Goal: Information Seeking & Learning: Compare options

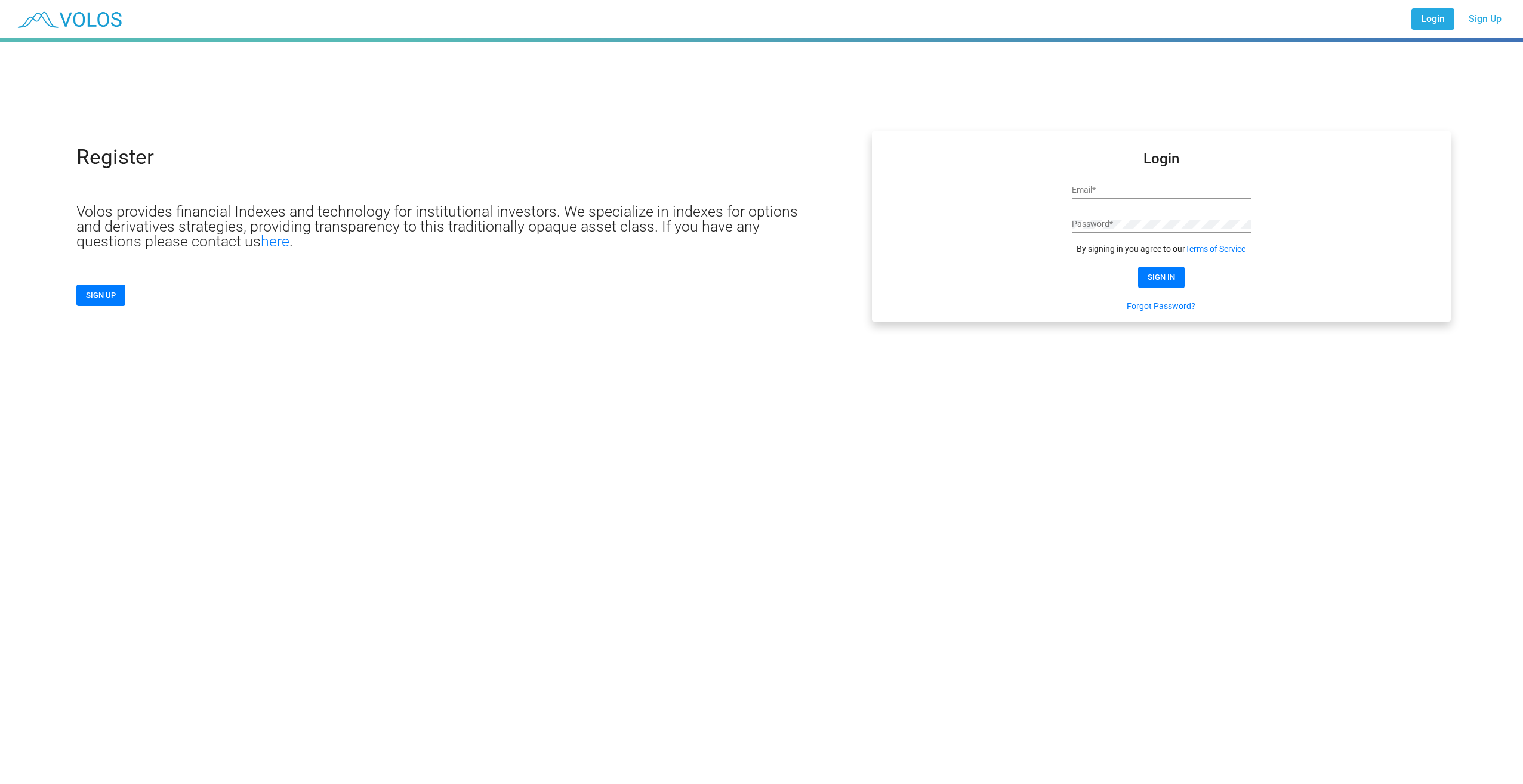
click at [1181, 185] on input "Email *" at bounding box center [1160, 190] width 179 height 10
type input "**********"
click at [1173, 277] on span "SIGN IN" at bounding box center [1160, 276] width 28 height 9
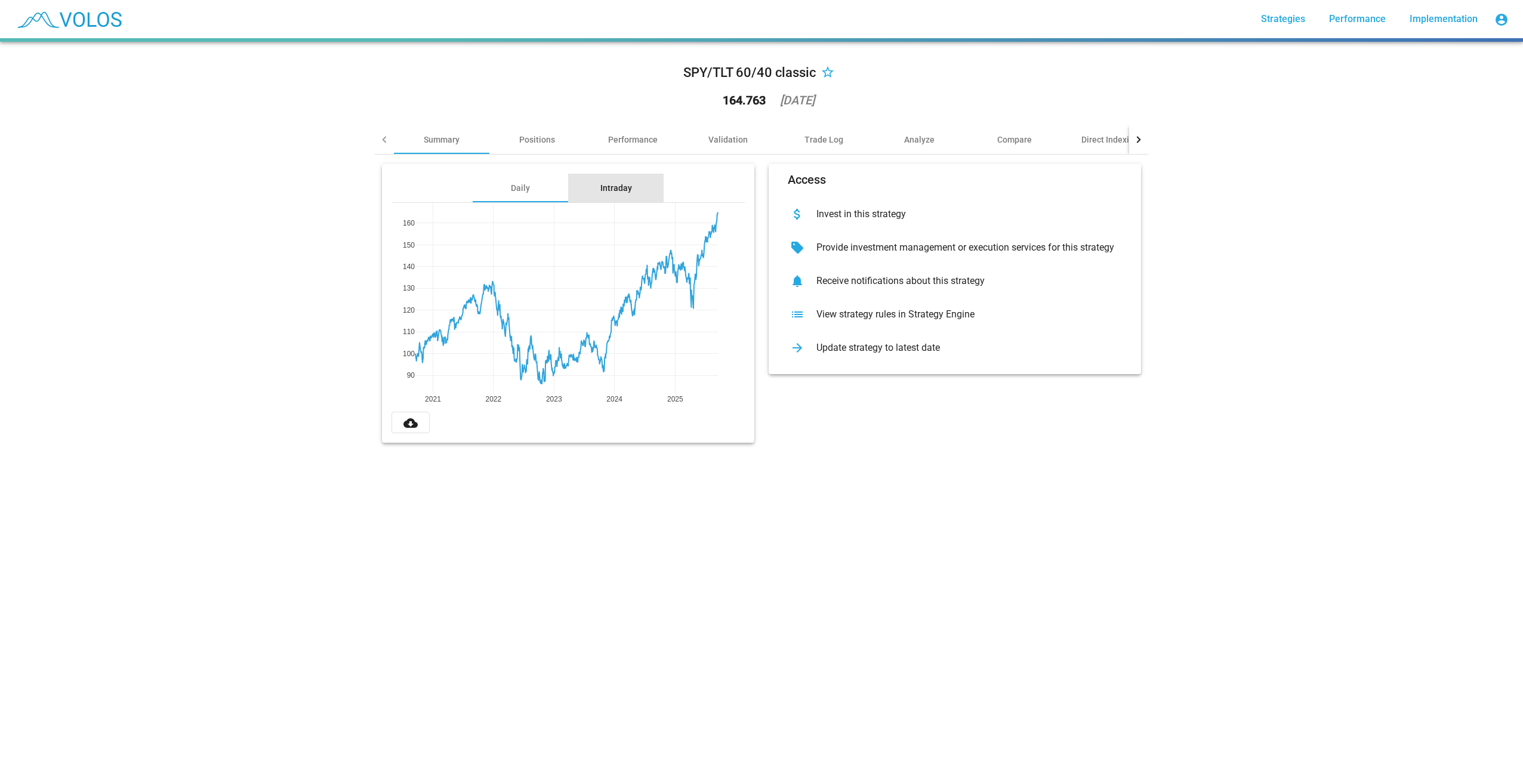
click at [618, 192] on div "Intraday" at bounding box center [615, 187] width 32 height 11
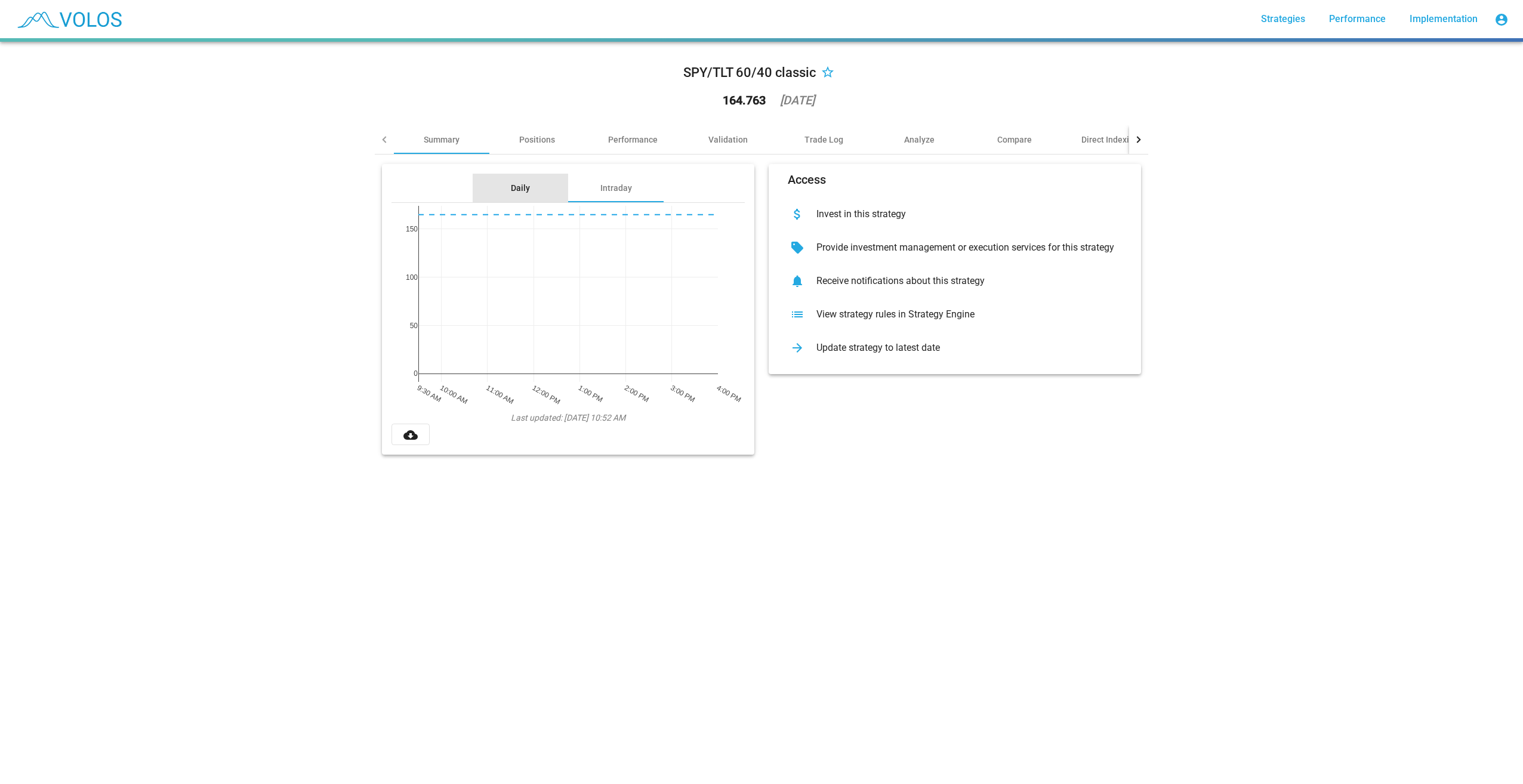
click at [502, 191] on div "Daily" at bounding box center [520, 188] width 96 height 29
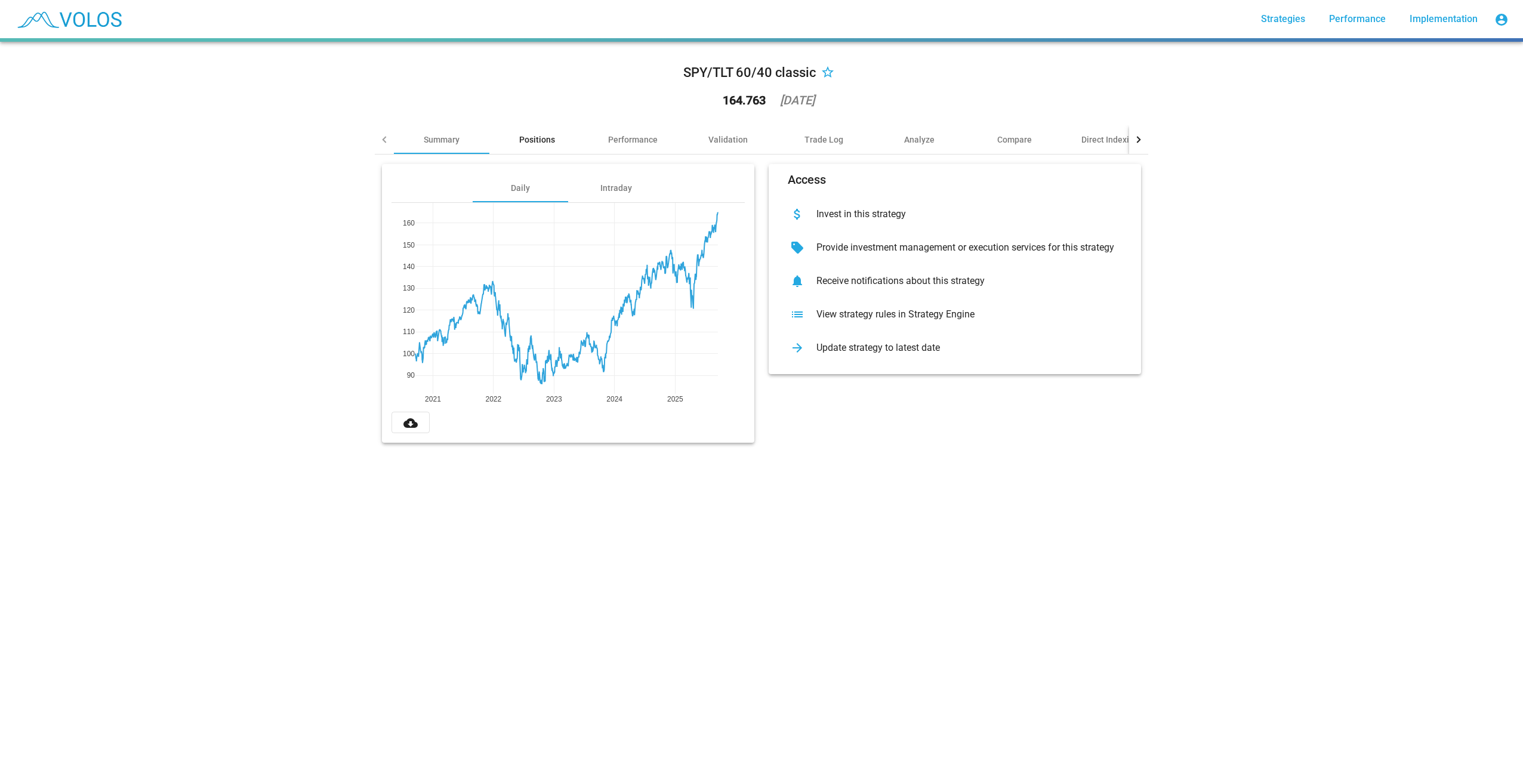
click at [533, 137] on div "Positions" at bounding box center [537, 140] width 35 height 11
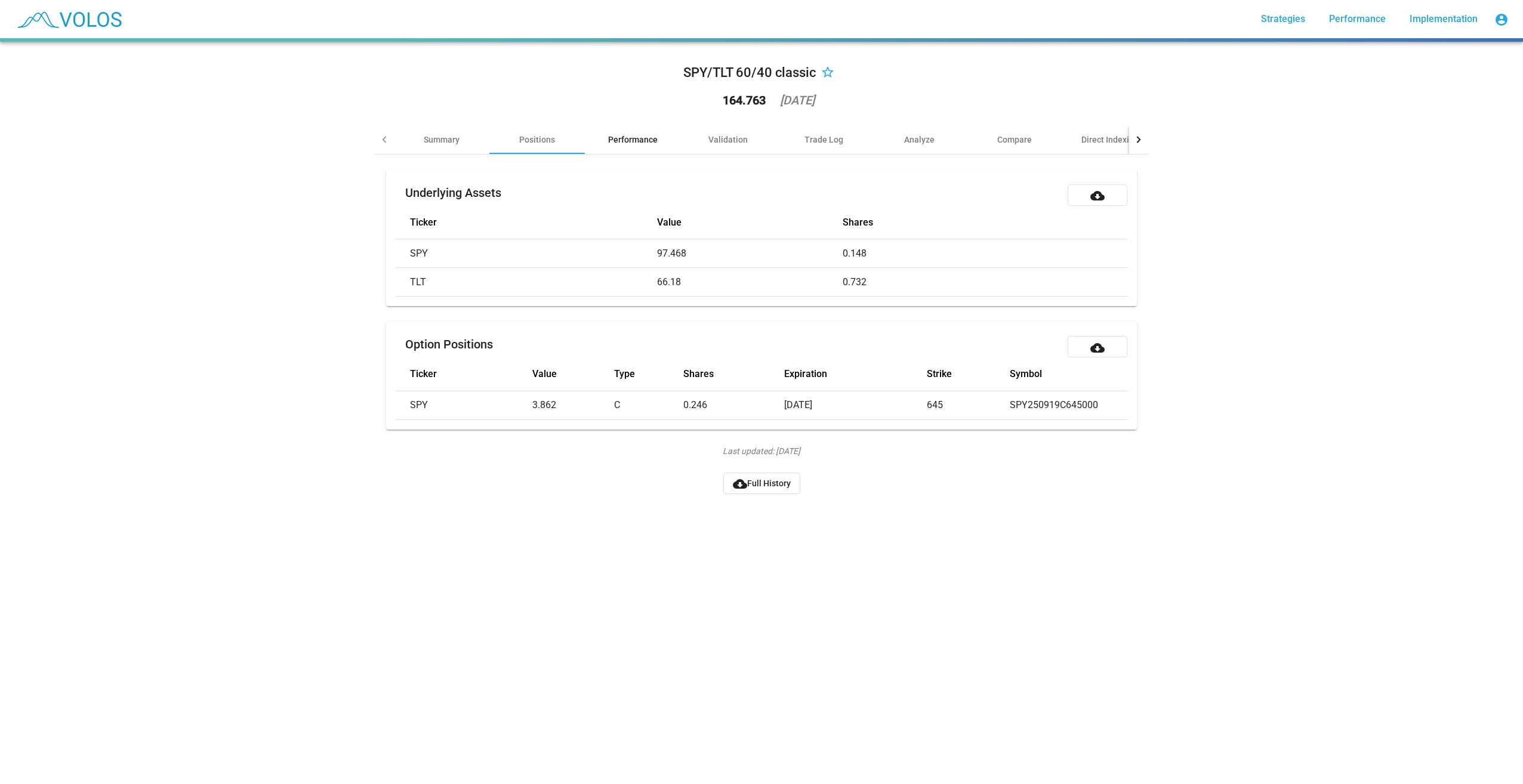
click at [642, 136] on div "Performance" at bounding box center [633, 140] width 50 height 11
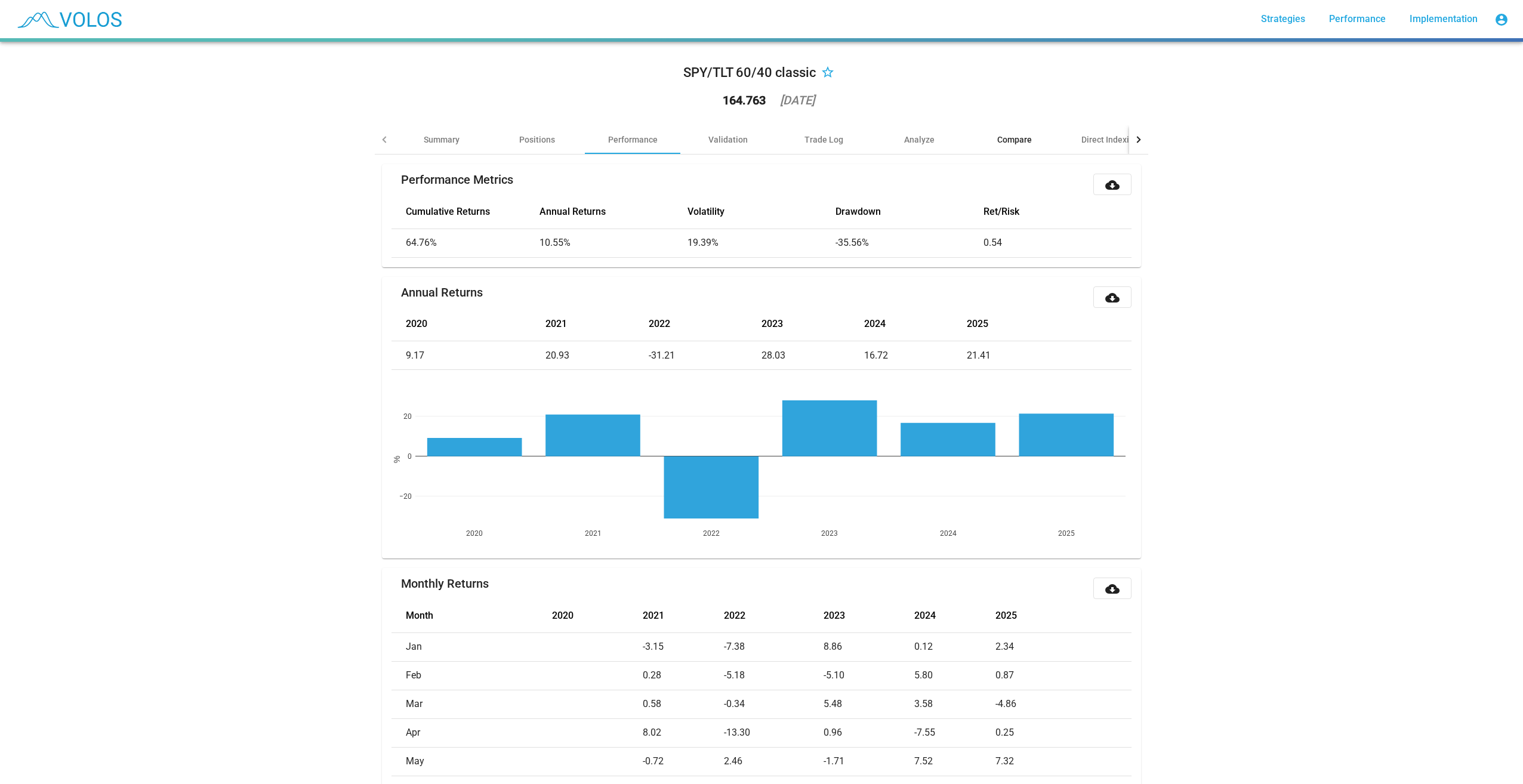
click at [1007, 141] on div "Compare" at bounding box center [1014, 140] width 34 height 11
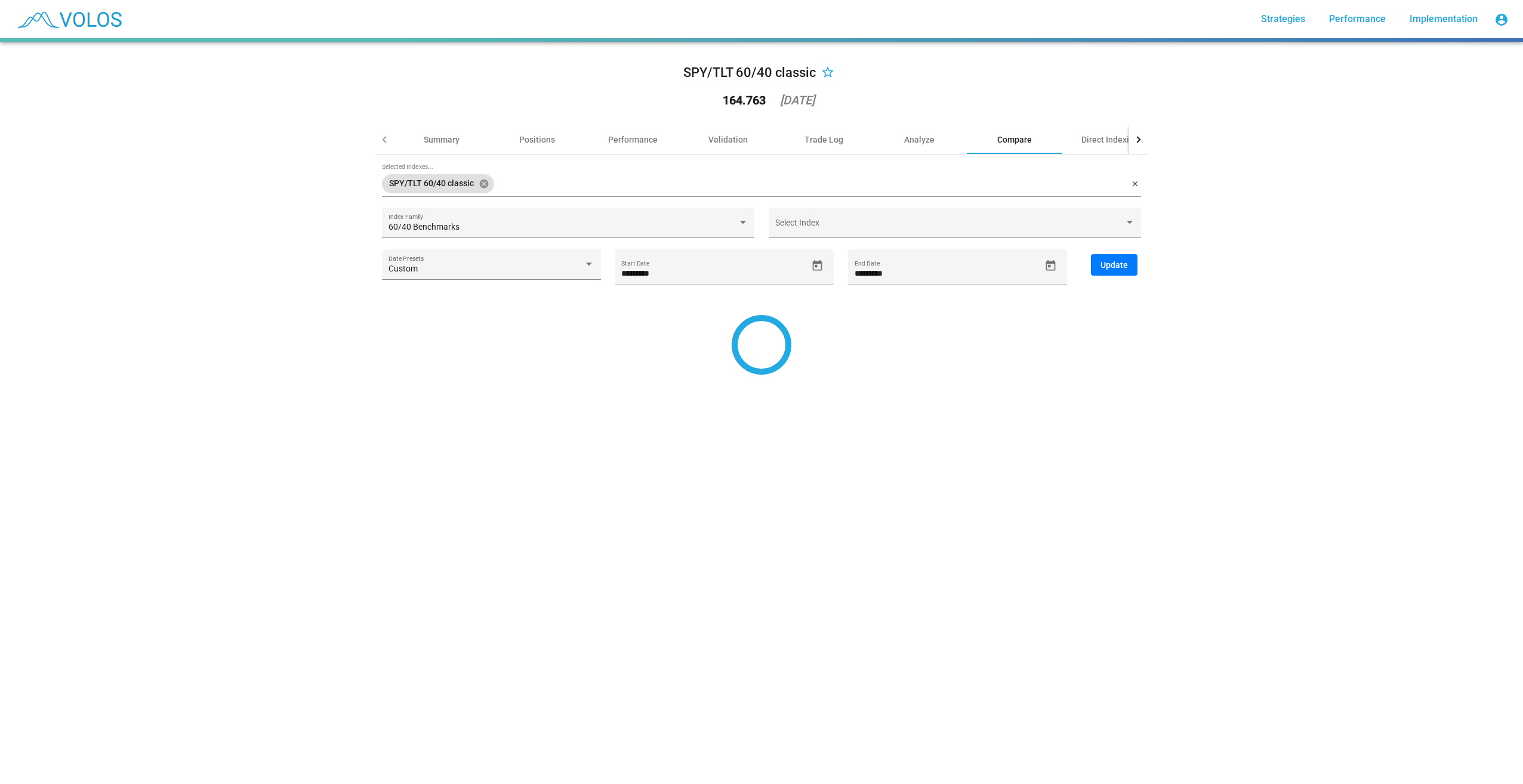
type input "*********"
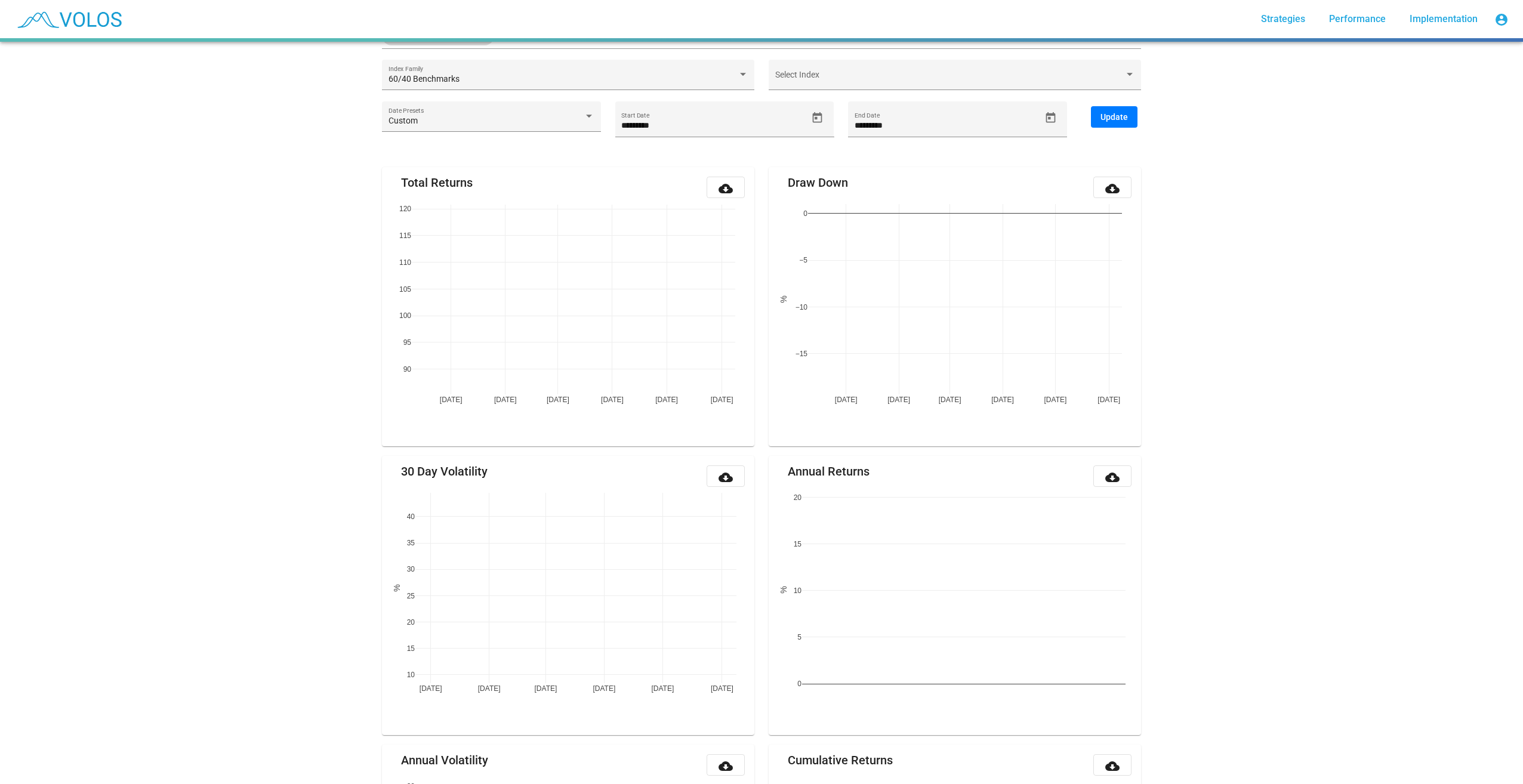
scroll to position [15, 0]
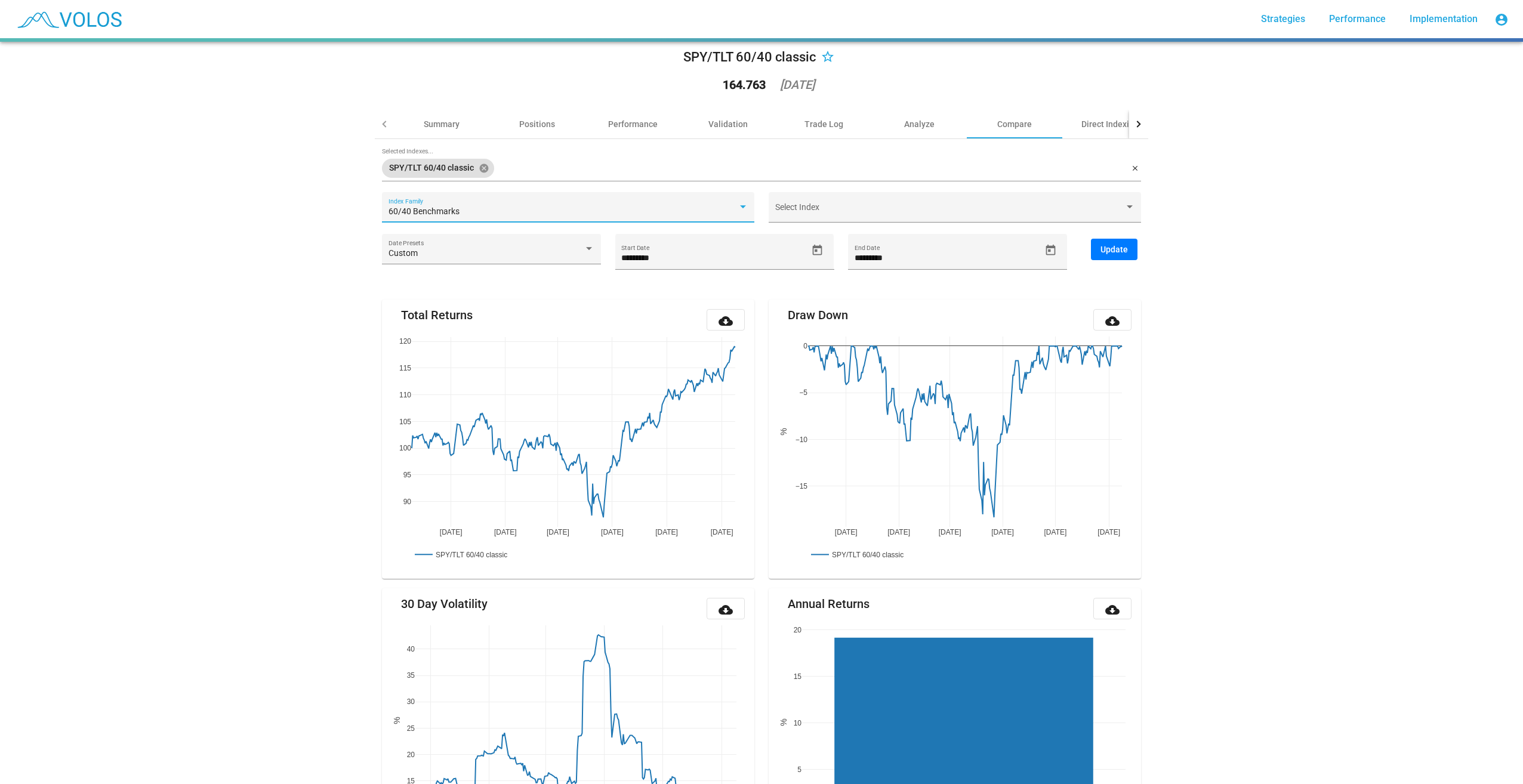
click at [684, 213] on div "60/40 Benchmarks" at bounding box center [563, 211] width 349 height 10
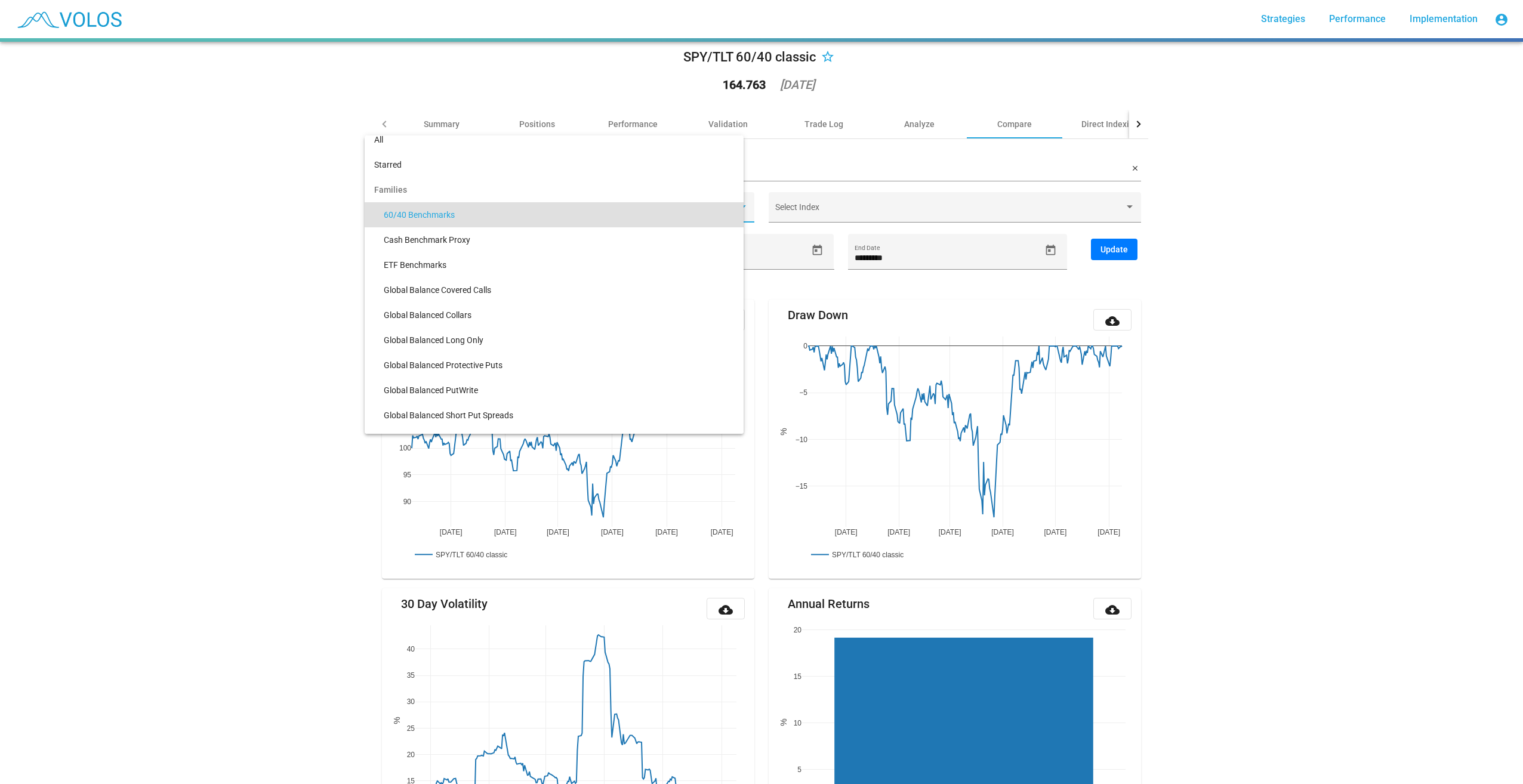
scroll to position [0, 0]
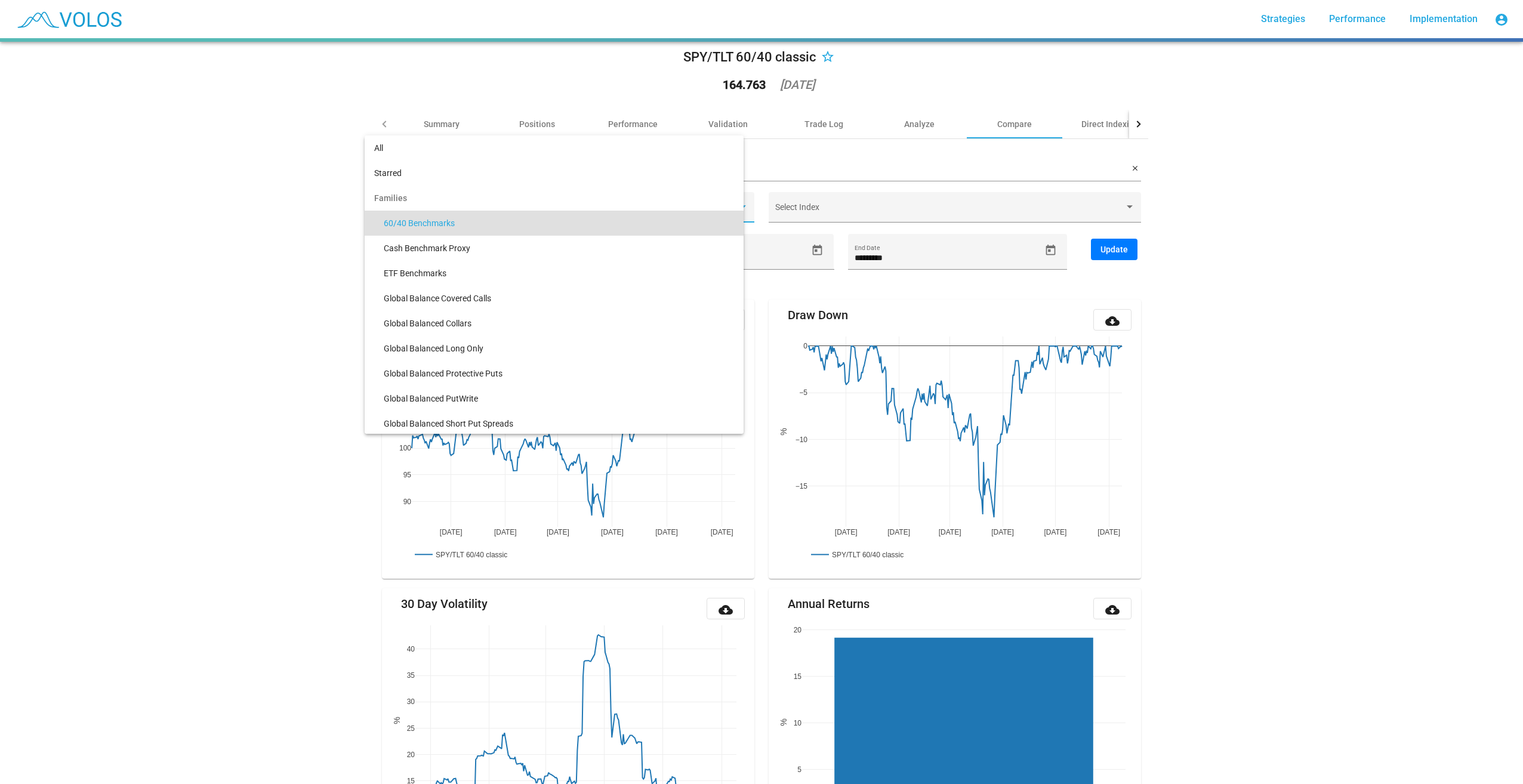
click at [225, 362] on div at bounding box center [762, 392] width 1523 height 784
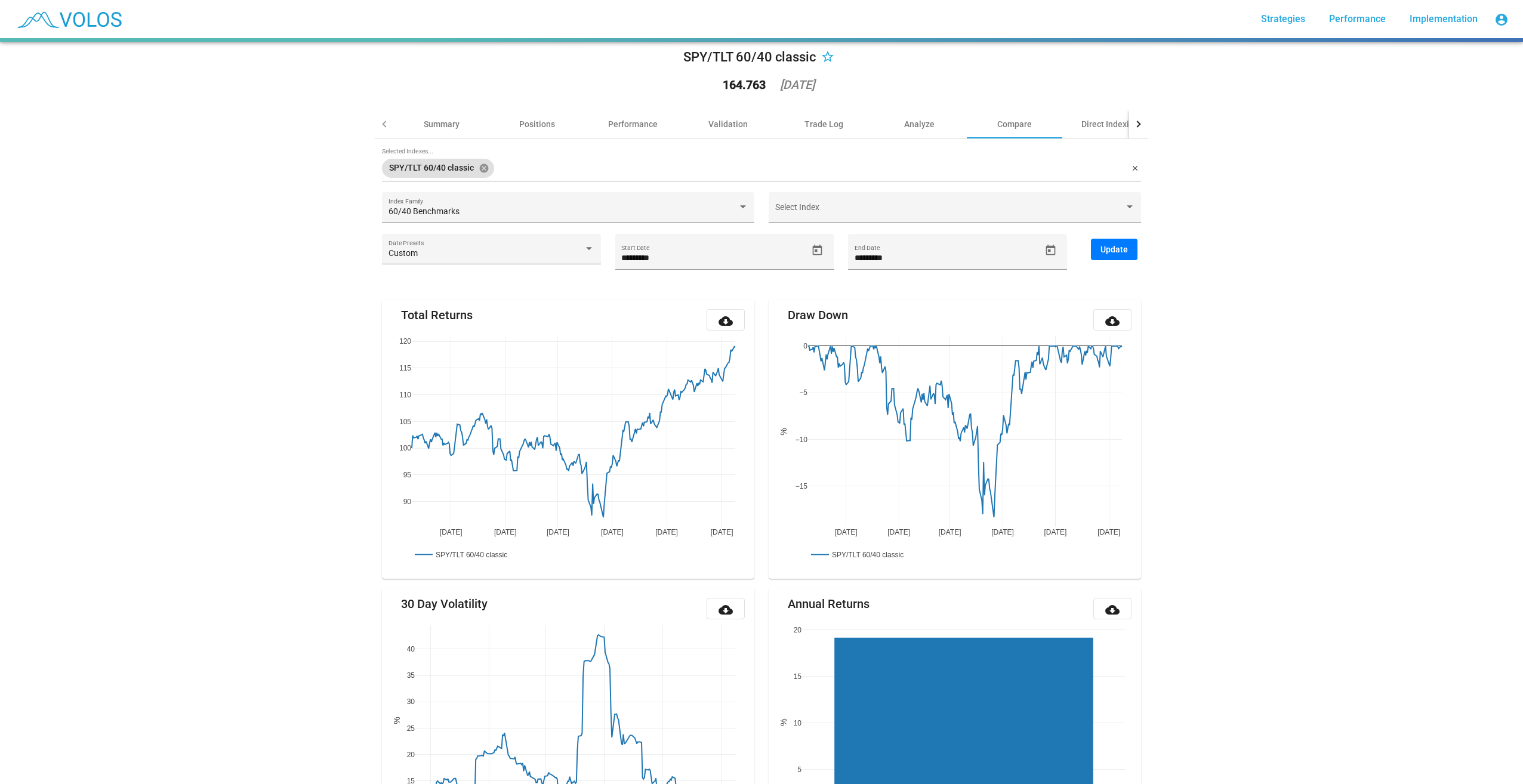
click at [522, 169] on input "Selected Indexes..." at bounding box center [813, 168] width 629 height 10
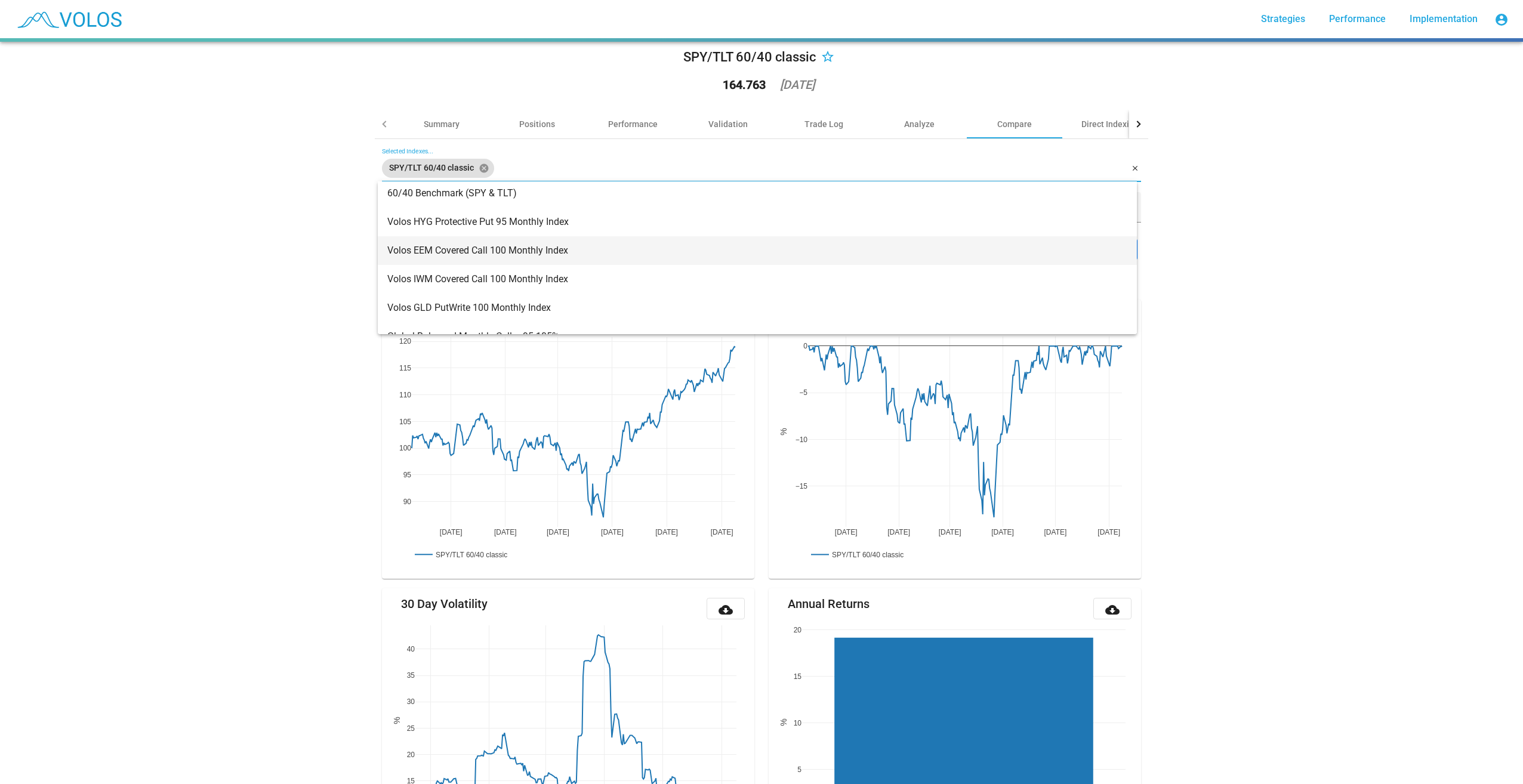
scroll to position [120, 0]
click at [314, 291] on div "SPY/TLT 60/40 classic star_border 164.763 [DATE] Summary Positions Performance …" at bounding box center [762, 413] width 1523 height 742
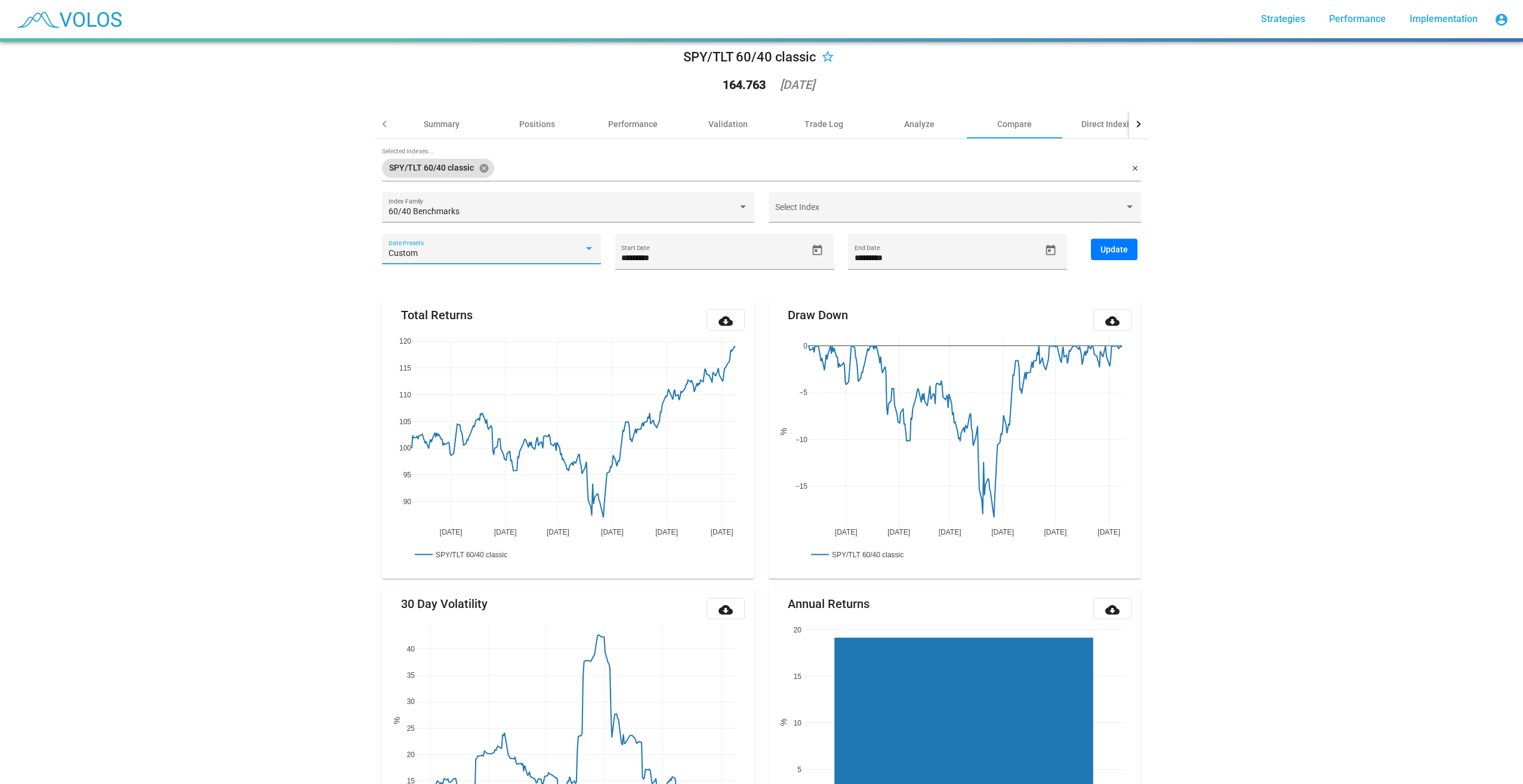
click at [433, 251] on div "Custom" at bounding box center [486, 253] width 196 height 10
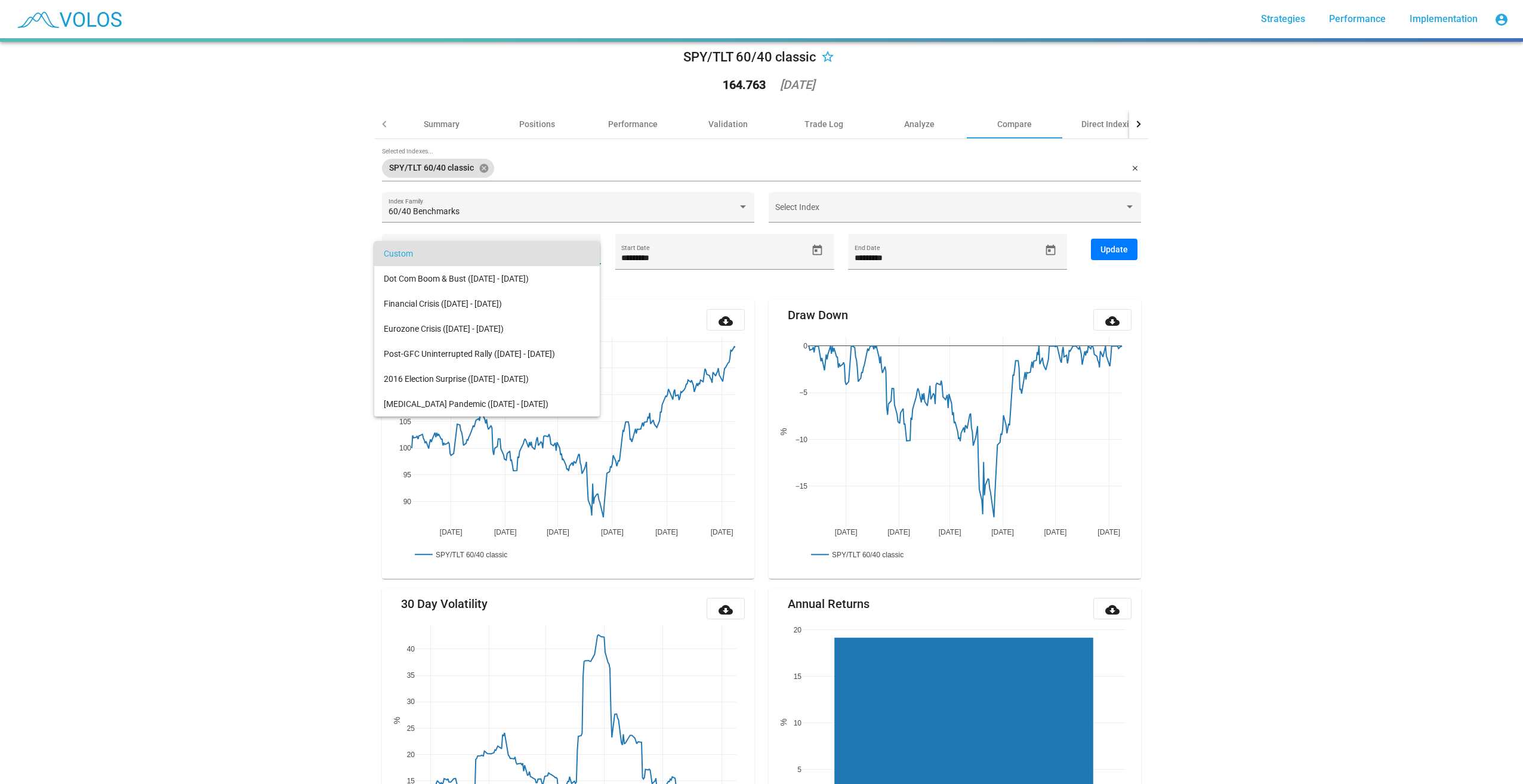
click at [308, 297] on div at bounding box center [762, 392] width 1523 height 784
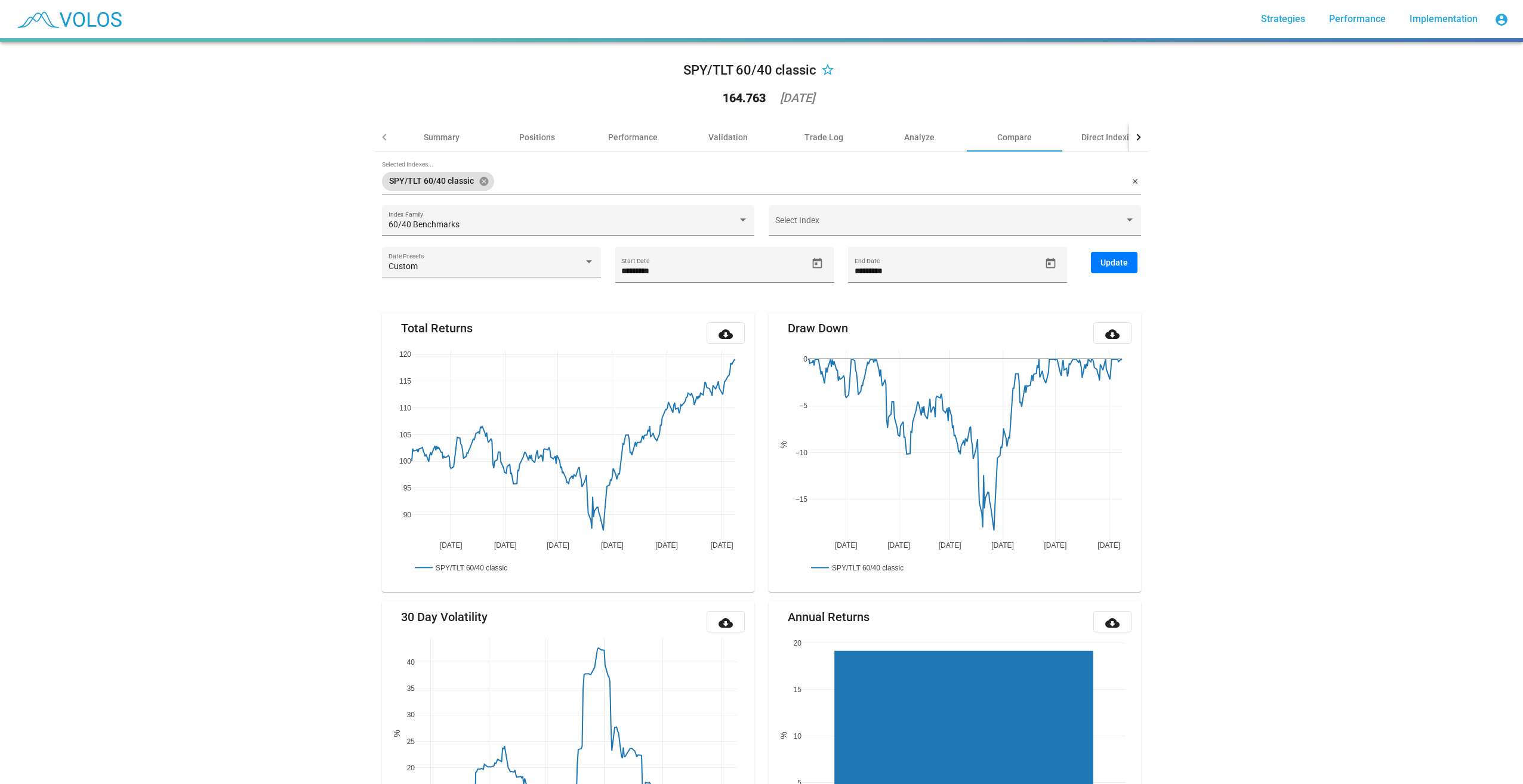
scroll to position [0, 0]
click at [1142, 136] on div at bounding box center [1138, 140] width 19 height 29
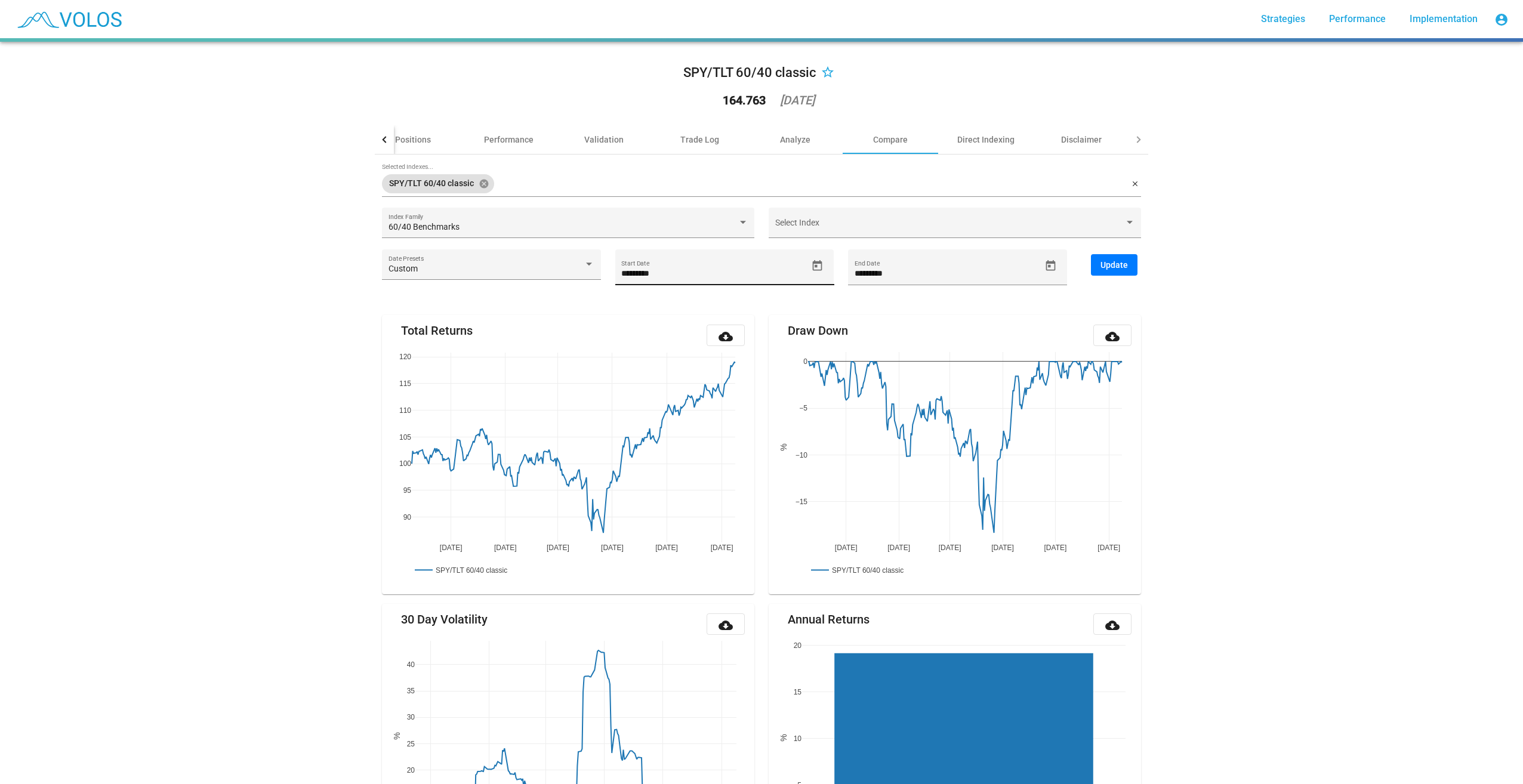
click at [819, 267] on span "Open calendar" at bounding box center [817, 265] width 21 height 12
click at [657, 311] on div "Choose month and year" at bounding box center [653, 310] width 6 height 3
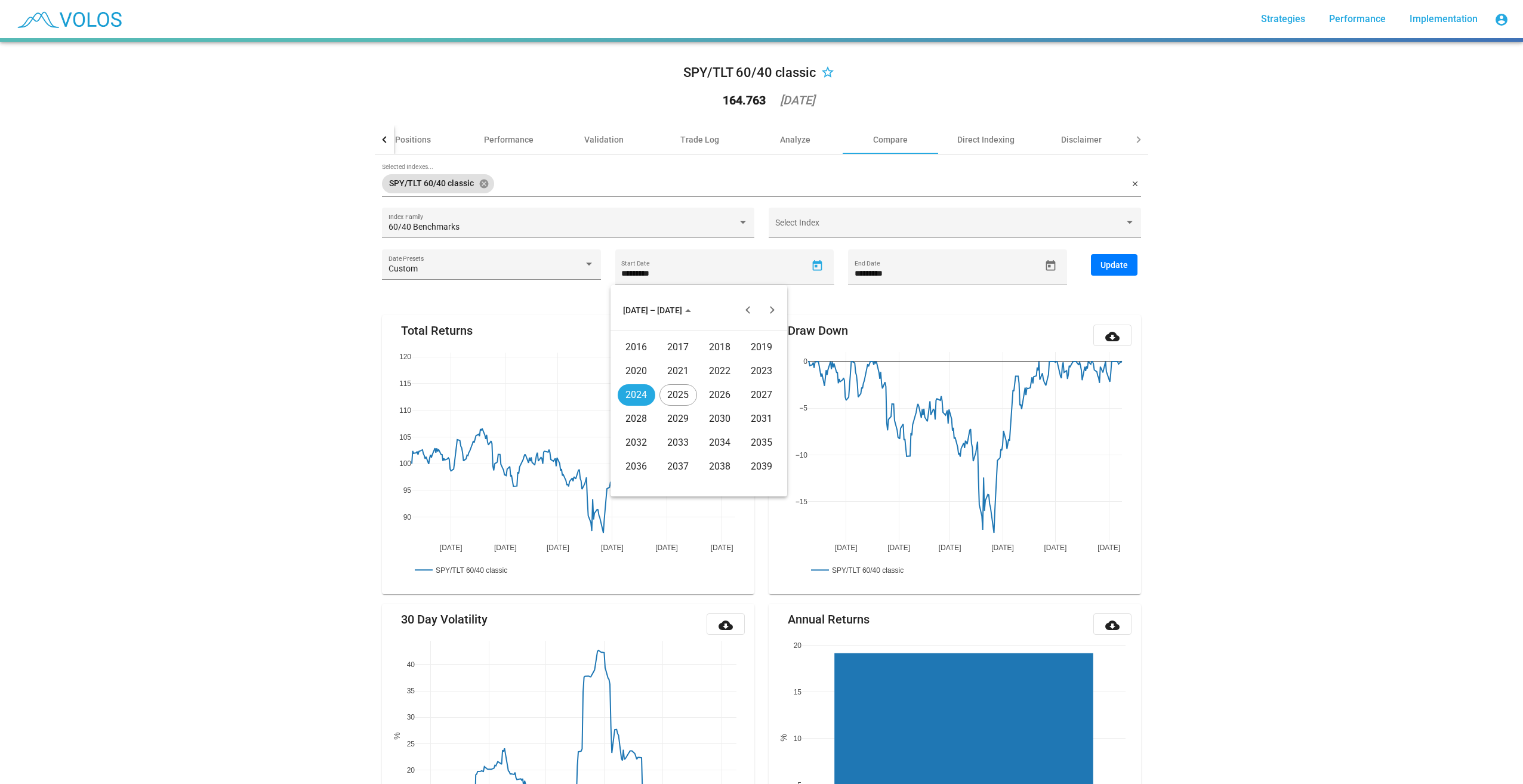
click at [734, 353] on div "2018" at bounding box center [719, 347] width 37 height 21
click at [719, 399] on div "[DATE]" at bounding box center [719, 395] width 37 height 21
click at [729, 389] on div "5" at bounding box center [722, 387] width 21 height 21
type input "********"
click at [510, 185] on input "Selected Indexes..." at bounding box center [813, 184] width 629 height 10
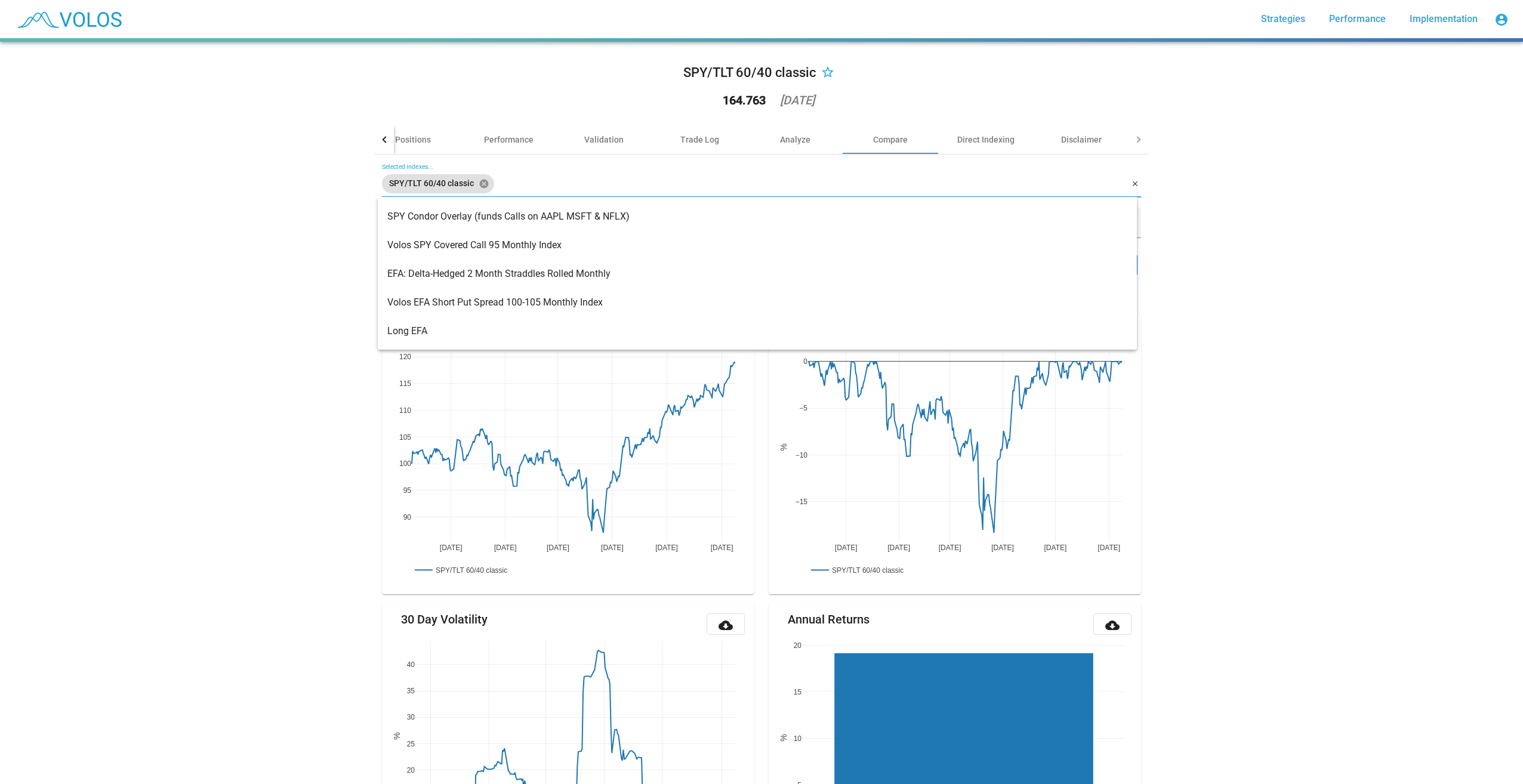
scroll to position [1312, 0]
drag, startPoint x: 204, startPoint y: 307, endPoint x: 343, endPoint y: 169, distance: 195.9
click at [204, 307] on div "SPY/TLT 60/40 classic star_border 164.763 [DATE] Summary Positions Performance …" at bounding box center [762, 413] width 1523 height 742
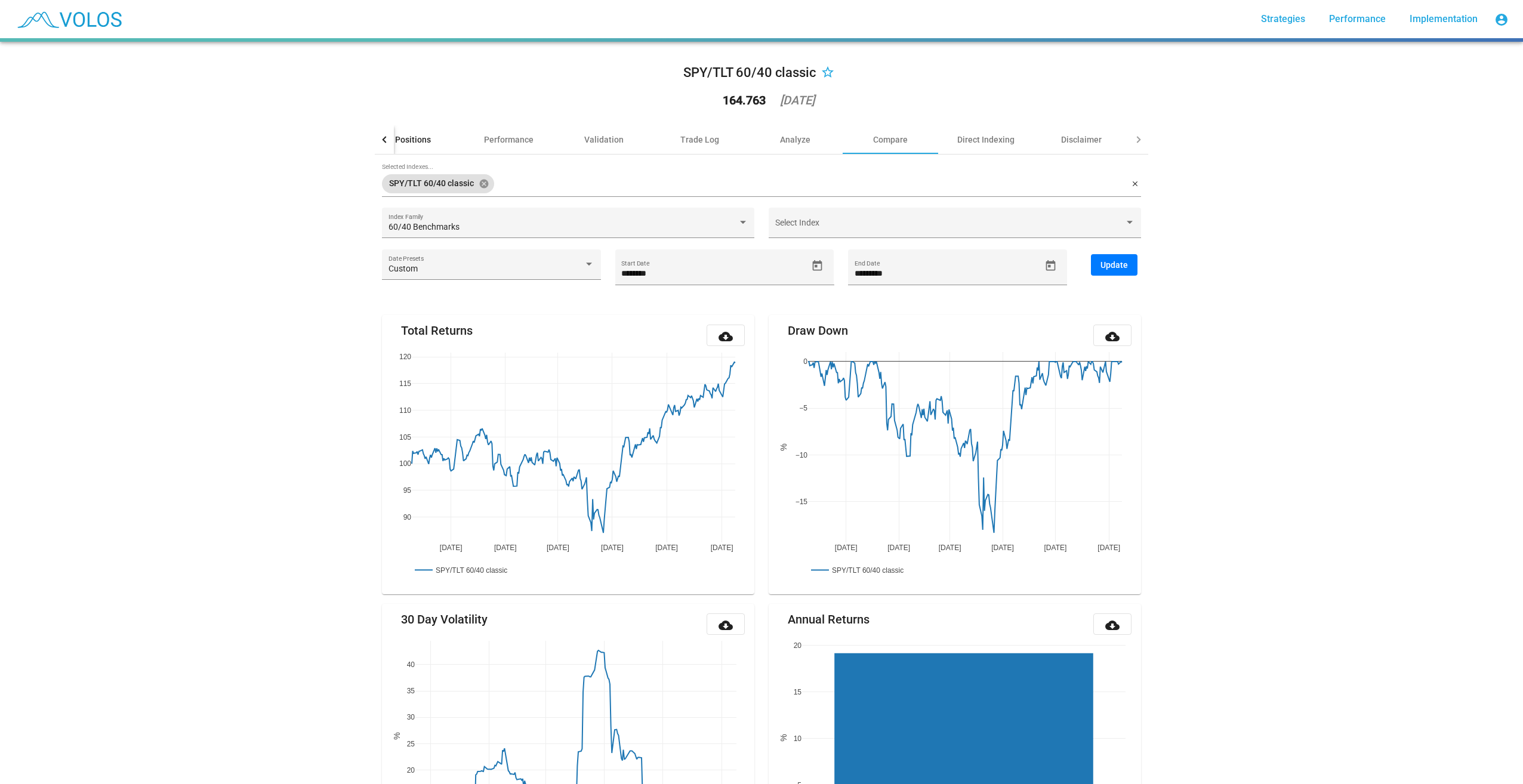
click at [413, 136] on div "Positions" at bounding box center [412, 140] width 35 height 11
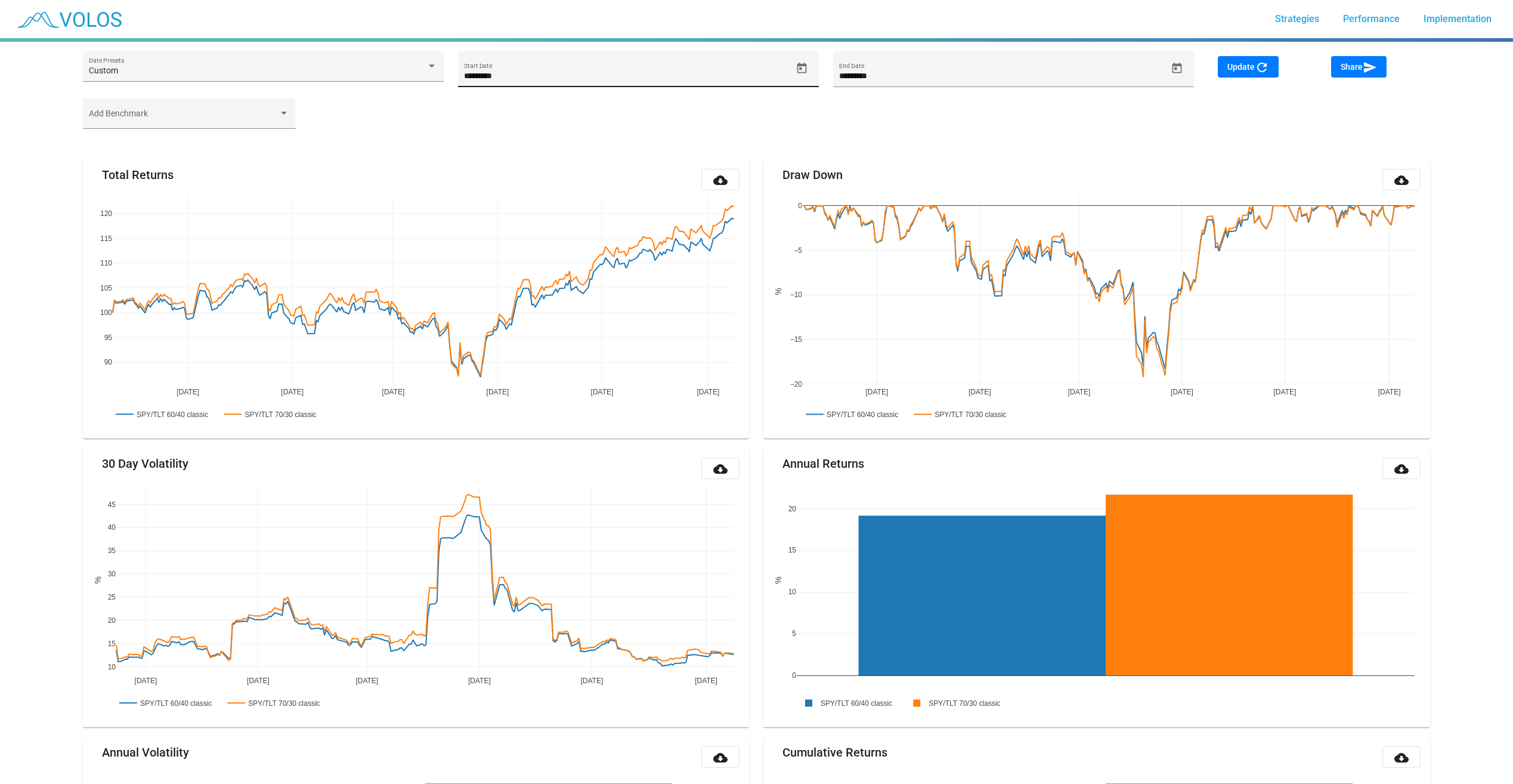
click at [806, 72] on icon "Open calendar" at bounding box center [802, 67] width 10 height 11
click at [505, 114] on div "Choose month and year" at bounding box center [501, 113] width 6 height 3
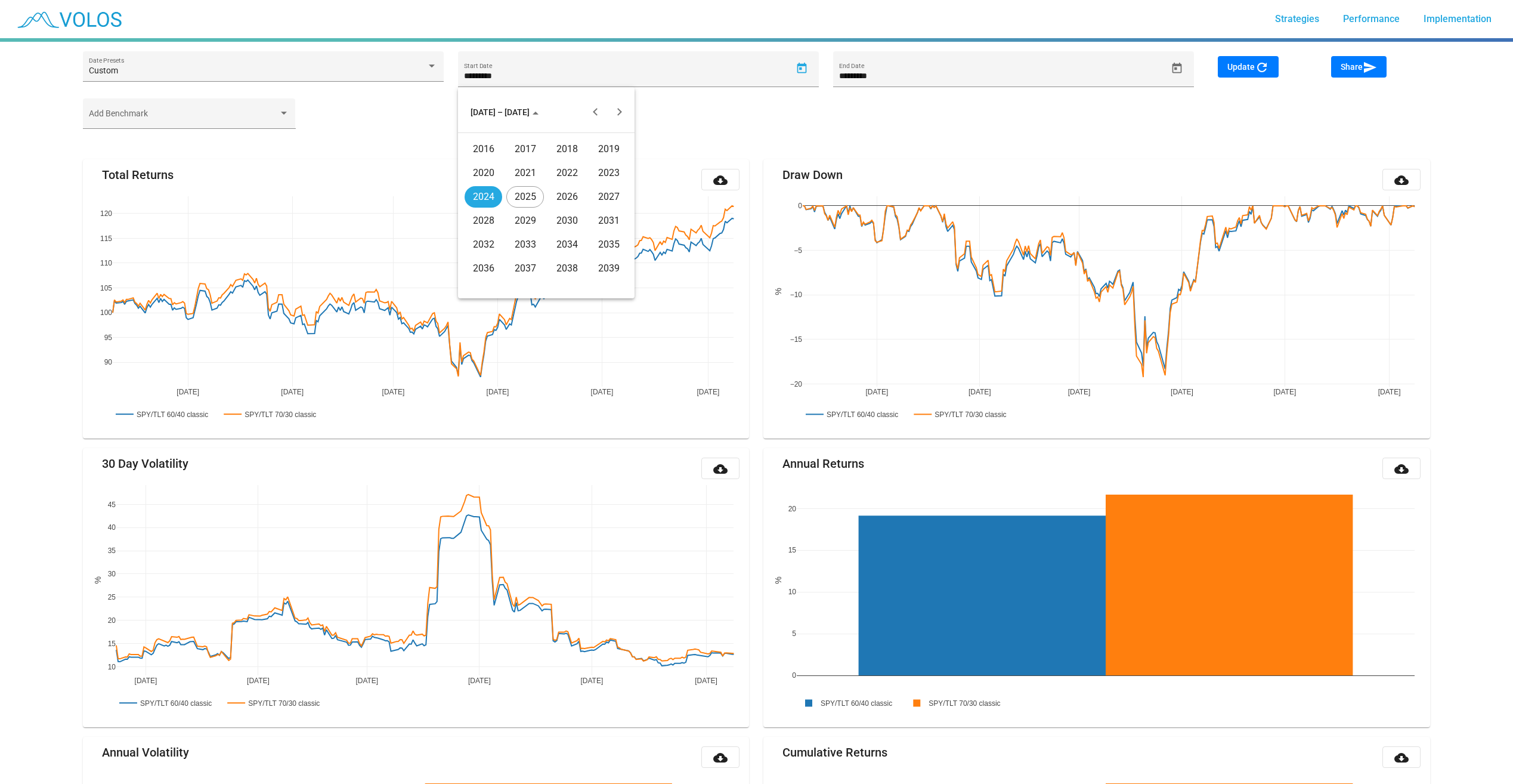
click at [521, 168] on div "2021" at bounding box center [525, 173] width 37 height 21
click at [517, 174] on div "FEB" at bounding box center [525, 173] width 37 height 21
click at [536, 195] on td "3" at bounding box center [546, 189] width 24 height 24
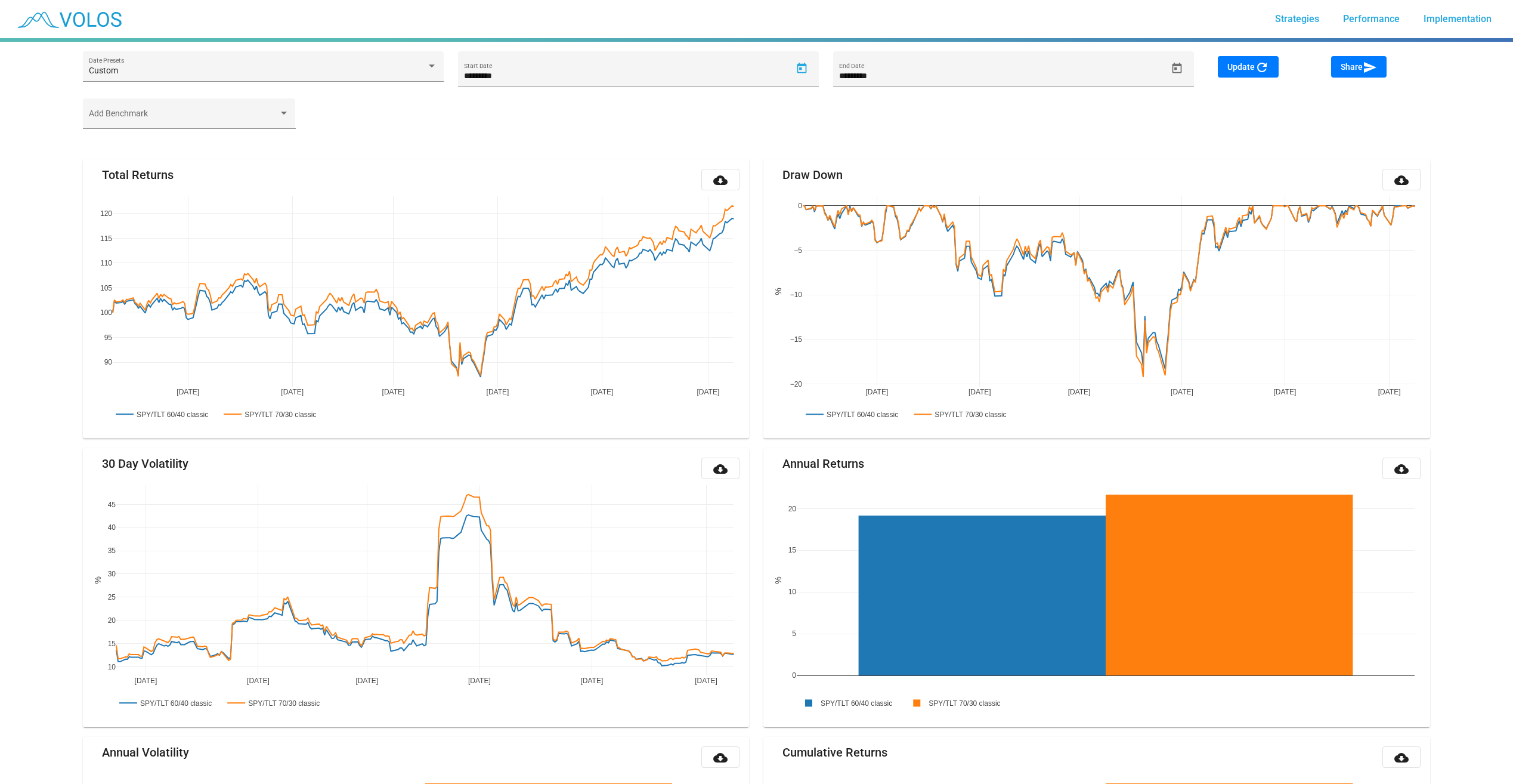
type input "********"
click at [288, 118] on div at bounding box center [189, 119] width 201 height 10
click at [78, 116] on mat-pseudo-checkbox at bounding box center [79, 119] width 10 height 10
click at [426, 151] on div at bounding box center [756, 392] width 1513 height 784
click at [1247, 62] on span "Update refresh" at bounding box center [1249, 67] width 42 height 10
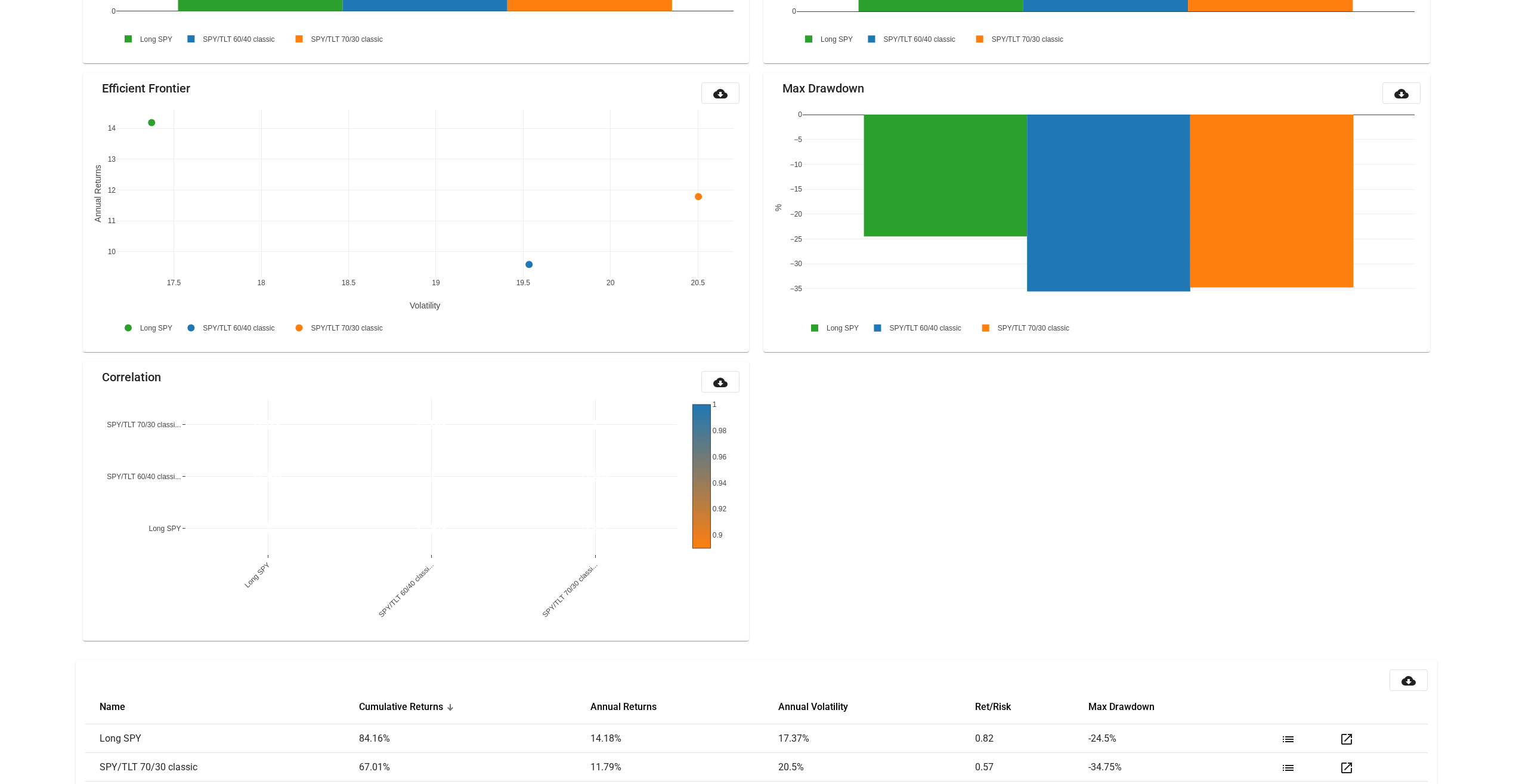
scroll to position [759, 0]
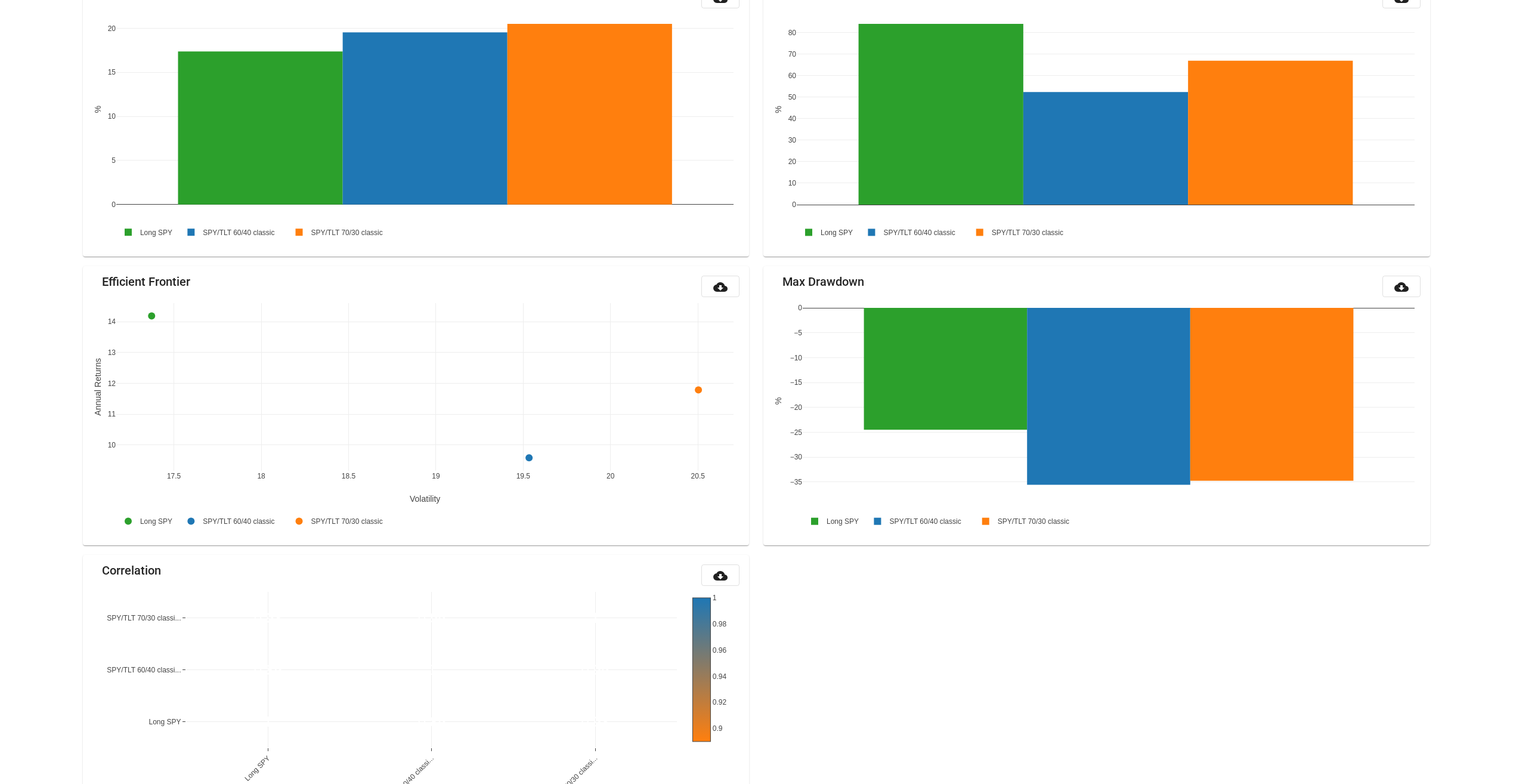
click at [985, 718] on div "Total Returns cloud_download Jul 2021 Jan 2022 Jul 2022 Jan 2023 Jul 2023 Jan 2…" at bounding box center [756, 112] width 1362 height 1443
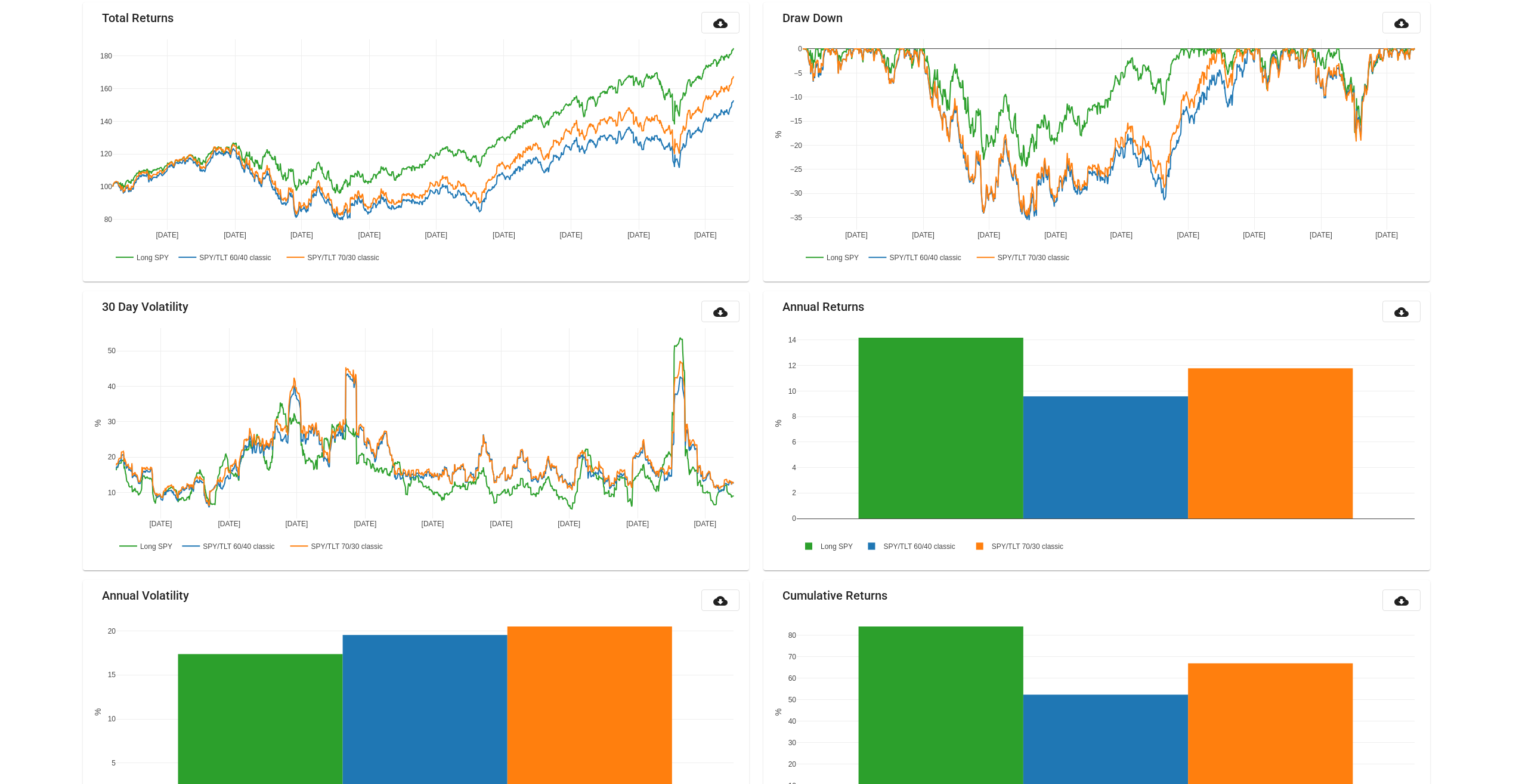
scroll to position [0, 0]
